Goal: Obtain resource: Download file/media

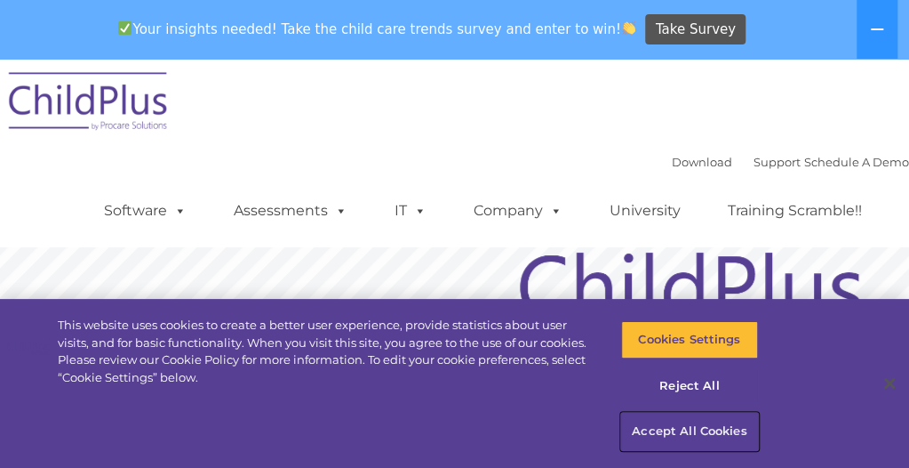
click at [676, 428] on button "Accept All Cookies" at bounding box center [689, 430] width 136 height 37
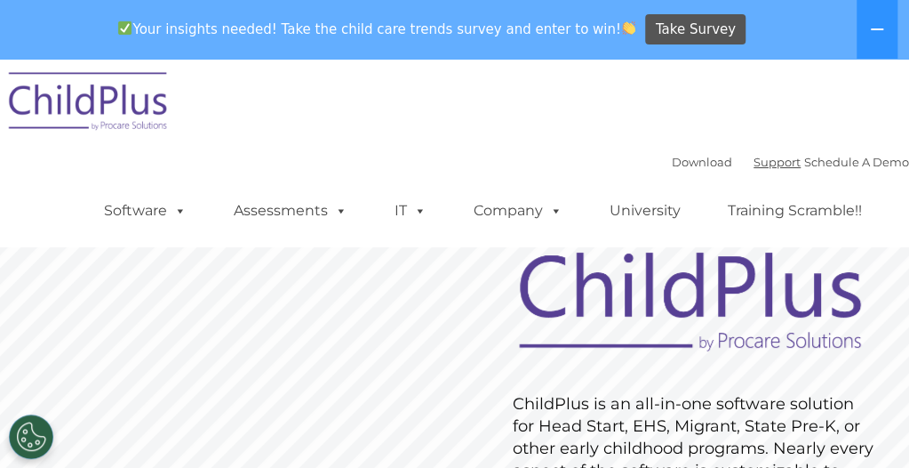
click at [754, 163] on link "Support" at bounding box center [777, 162] width 47 height 14
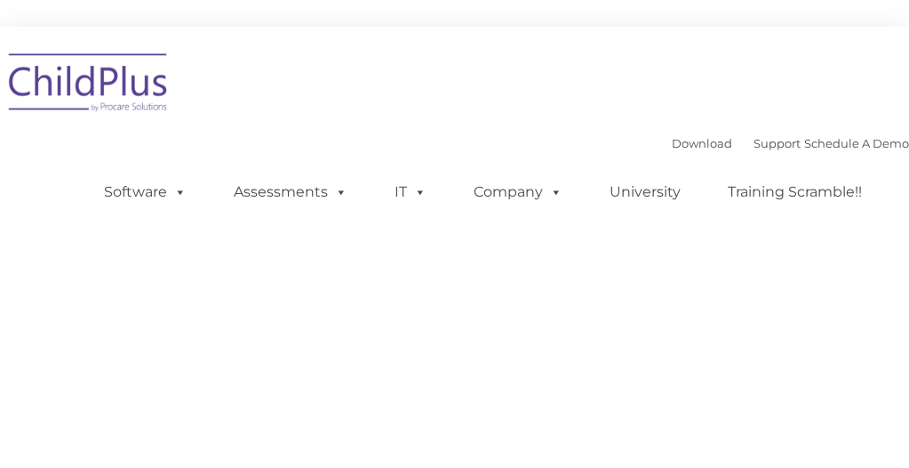
type input ""
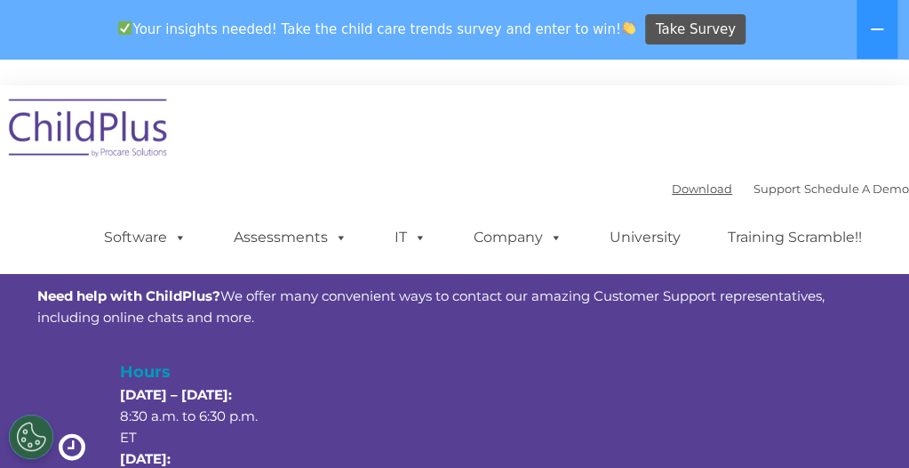
click at [672, 188] on link "Download" at bounding box center [702, 188] width 60 height 14
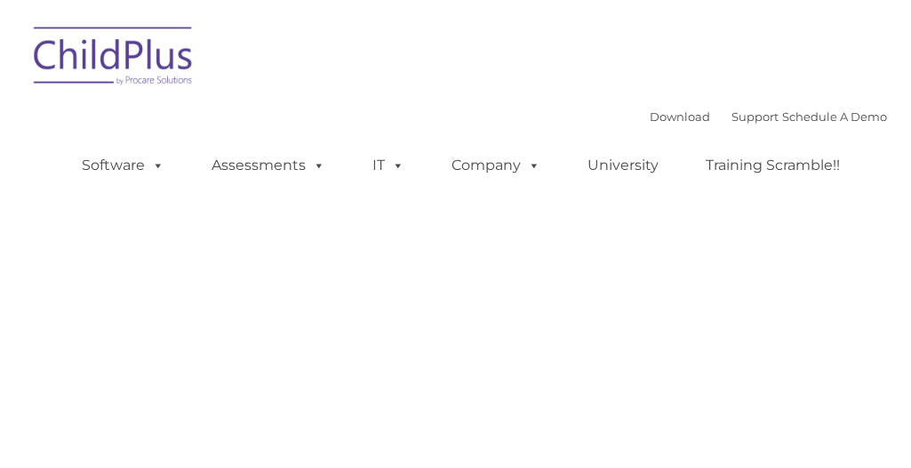
type input ""
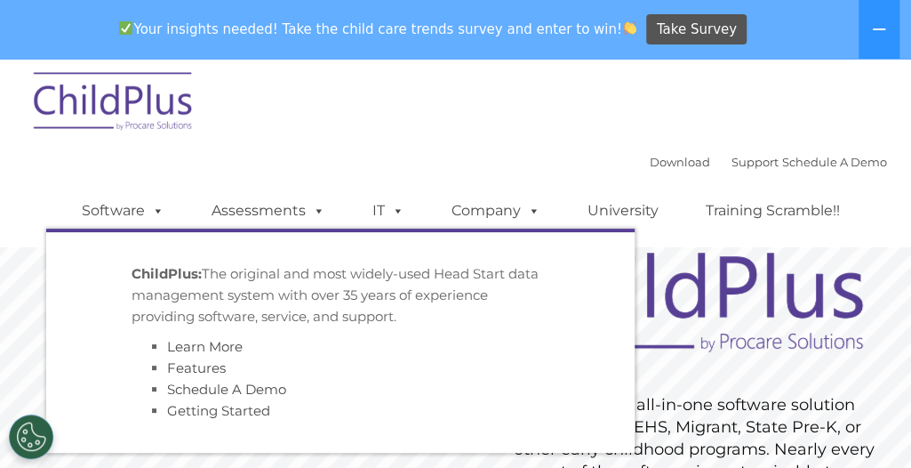
click at [142, 152] on div "Download Support | Schedule A Demo  MENU MENU Software ChildPlus: The original…" at bounding box center [466, 197] width 841 height 98
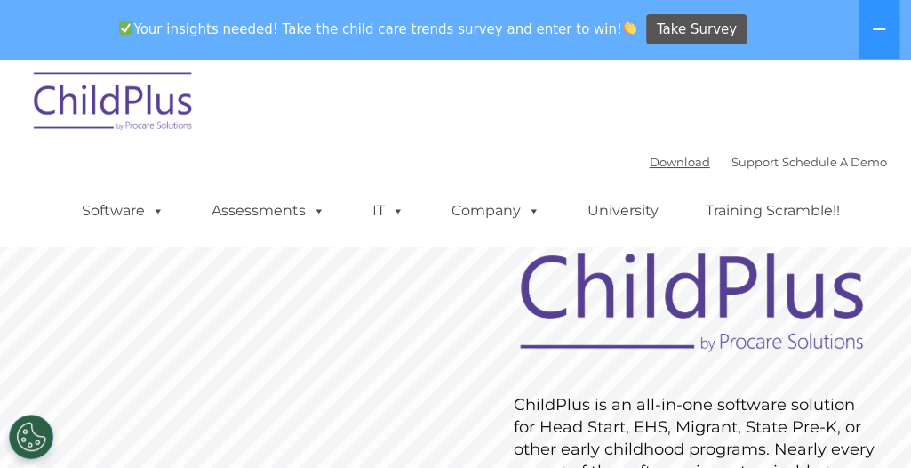
click at [650, 161] on link "Download" at bounding box center [680, 162] width 60 height 14
